Goal: Task Accomplishment & Management: Use online tool/utility

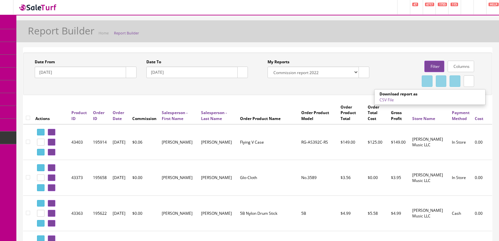
select select "213"
click at [426, 70] on link "Filter" at bounding box center [434, 66] width 20 height 11
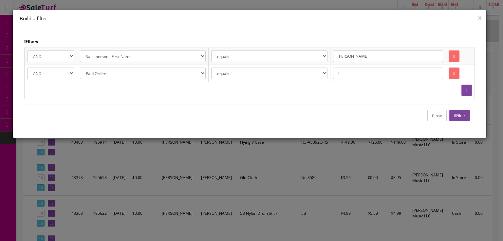
drag, startPoint x: 364, startPoint y: 58, endPoint x: 299, endPoint y: 39, distance: 66.9
click at [299, 39] on div "Filters AND OR Address 1 City Email First Name Last Name Zipcode Amazon ID Ebay…" at bounding box center [250, 82] width 474 height 110
click at [454, 114] on icon "button" at bounding box center [455, 116] width 2 height 4
click at [439, 115] on button "Close" at bounding box center [436, 115] width 19 height 11
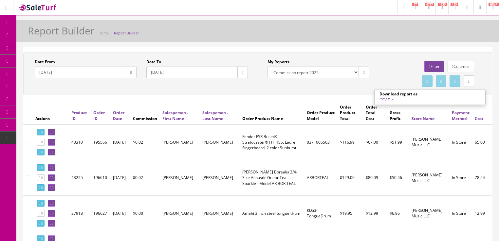
click at [382, 101] on link "CSV File" at bounding box center [387, 100] width 14 height 6
click at [430, 63] on link "Filter" at bounding box center [434, 66] width 20 height 11
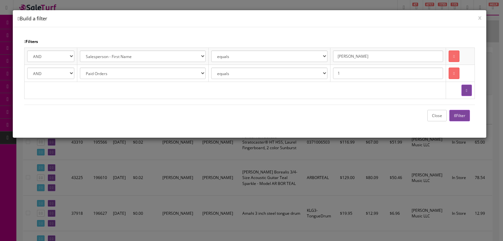
drag, startPoint x: 355, startPoint y: 55, endPoint x: 332, endPoint y: 37, distance: 29.2
click at [332, 37] on div "Filters AND OR Address 1 City Email First Name Last Name Zipcode Amazon ID Ebay…" at bounding box center [250, 82] width 474 height 110
click at [453, 112] on button "Filter" at bounding box center [459, 115] width 21 height 11
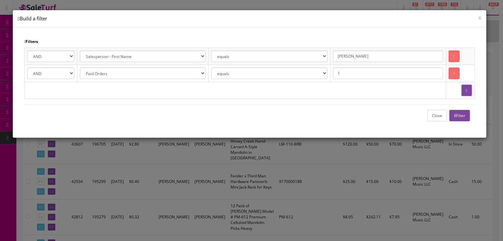
click at [437, 119] on button "Close" at bounding box center [436, 115] width 19 height 11
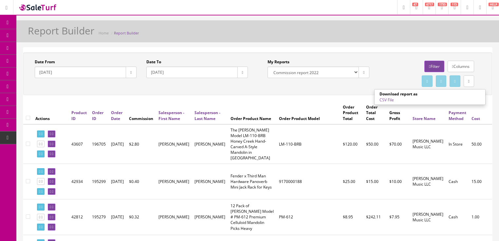
click at [384, 100] on link "CSV File" at bounding box center [387, 100] width 14 height 6
click at [427, 66] on link "Filter" at bounding box center [434, 66] width 20 height 11
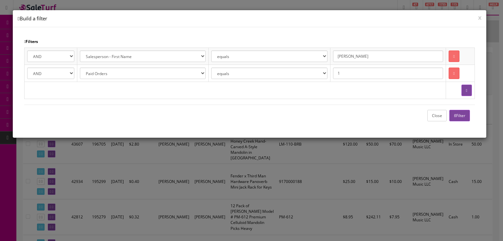
drag, startPoint x: 362, startPoint y: 59, endPoint x: 299, endPoint y: 39, distance: 66.2
click at [299, 39] on div "Filters AND OR Address 1 City Email First Name Last Name Zipcode Amazon ID Ebay…" at bounding box center [250, 82] width 474 height 110
click at [456, 113] on button "Filter" at bounding box center [459, 115] width 21 height 11
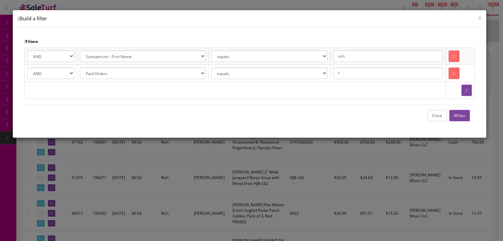
click at [439, 115] on button "Close" at bounding box center [436, 115] width 19 height 11
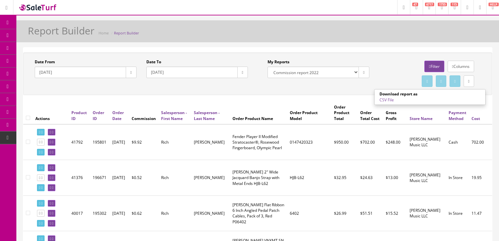
click at [384, 98] on link "CSV File" at bounding box center [387, 100] width 14 height 6
click at [425, 62] on link "Filter" at bounding box center [434, 66] width 20 height 11
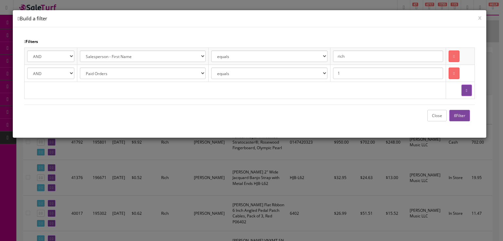
drag, startPoint x: 366, startPoint y: 59, endPoint x: 330, endPoint y: 46, distance: 37.4
click at [330, 46] on div "Filters AND OR Address 1 City Email First Name Last Name Zipcode Amazon ID Ebay…" at bounding box center [250, 82] width 474 height 110
type input "Andrew"
click at [461, 114] on button "Filter" at bounding box center [459, 115] width 21 height 11
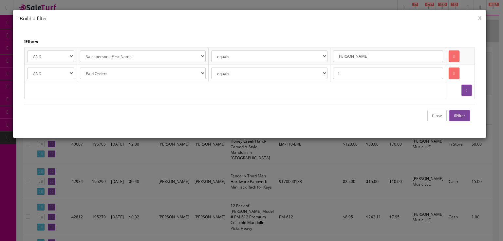
click at [431, 116] on button "Close" at bounding box center [436, 115] width 19 height 11
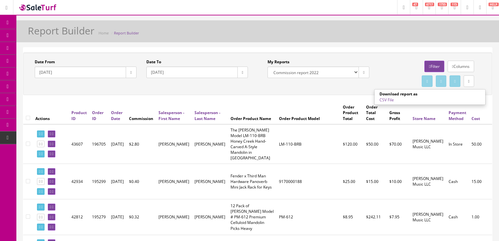
click at [383, 99] on link "CSV File" at bounding box center [387, 100] width 14 height 6
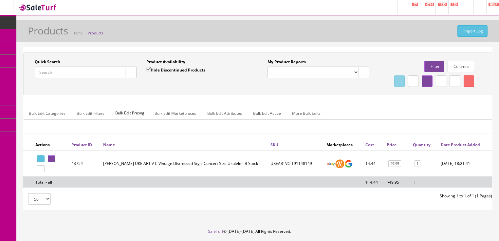
click at [56, 72] on input "Quick Search" at bounding box center [80, 71] width 91 height 11
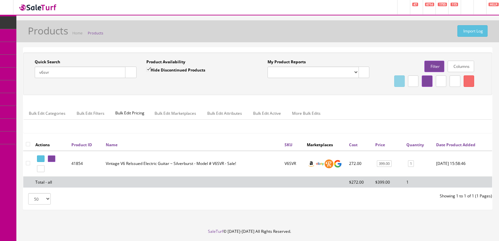
drag, startPoint x: 81, startPoint y: 71, endPoint x: 23, endPoint y: 80, distance: 58.4
click at [23, 80] on div "Quick Search v6svr Date From Product Availability Hide Discontinued Products Da…" at bounding box center [257, 73] width 469 height 43
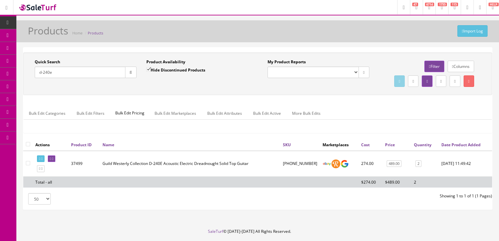
drag, startPoint x: 74, startPoint y: 77, endPoint x: 40, endPoint y: 79, distance: 34.4
click at [40, 79] on div "Quick Search d-240e Date From" at bounding box center [86, 71] width 112 height 24
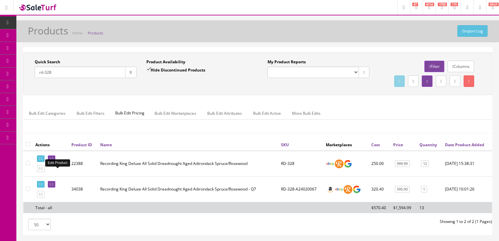
type input "rd-328"
click at [55, 162] on link at bounding box center [52, 158] width 8 height 7
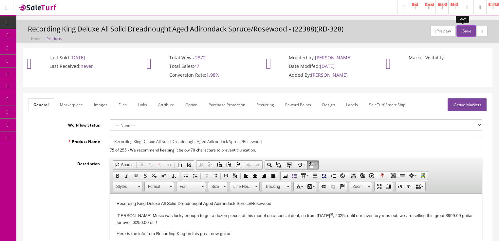
click at [463, 31] on button "Save" at bounding box center [466, 30] width 19 height 11
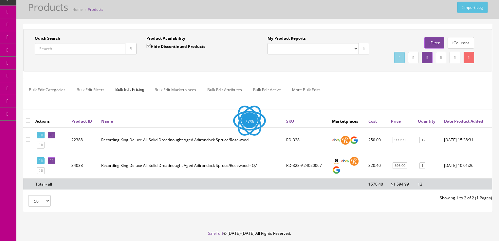
scroll to position [26, 0]
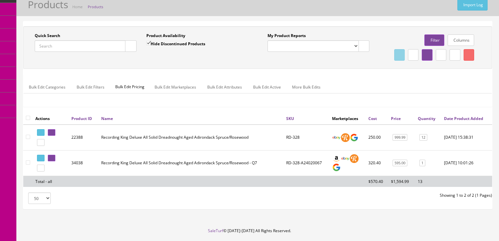
click at [77, 46] on input "Quick Search" at bounding box center [80, 45] width 91 height 11
click at [215, 62] on div "Quick Search Date From Product Availability Hide Discontinued Products Date To …" at bounding box center [258, 47] width 466 height 29
